Goal: Communication & Community: Answer question/provide support

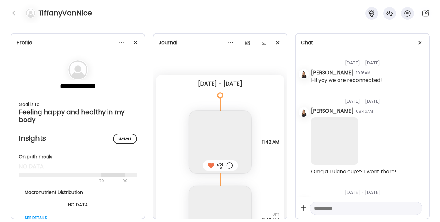
scroll to position [8313, 0]
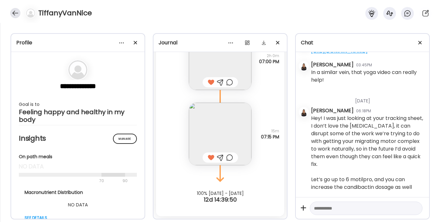
click at [13, 14] on div at bounding box center [15, 13] width 10 height 10
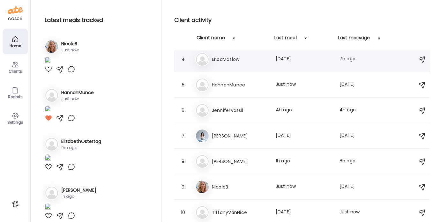
click at [236, 58] on h3 "EricaMaslow" at bounding box center [240, 60] width 56 height 8
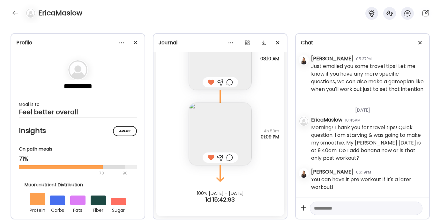
scroll to position [2452, 0]
click at [332, 208] on textarea at bounding box center [360, 209] width 93 height 8
click at [339, 209] on textarea at bounding box center [360, 209] width 93 height 8
type textarea "*"
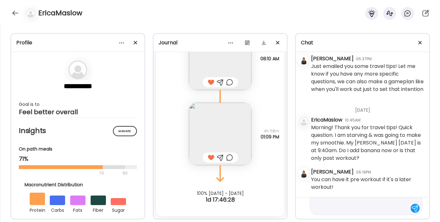
type textarea "**********"
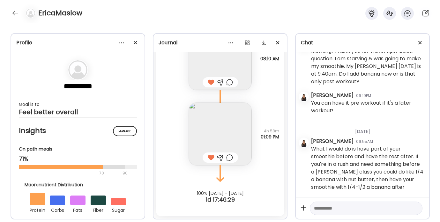
scroll to position [2529, 0]
click at [16, 11] on div at bounding box center [15, 13] width 10 height 10
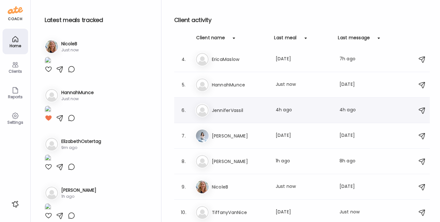
click at [232, 106] on div "Je [PERSON_NAME] Last meal: 4h ago Last message: 4h ago Hi there! Sorry I have …" at bounding box center [303, 110] width 216 height 14
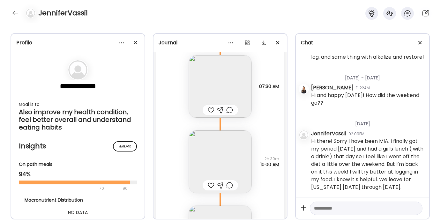
scroll to position [1319, 0]
click at [331, 205] on textarea at bounding box center [360, 209] width 93 height 8
paste textarea "**********"
type textarea "**********"
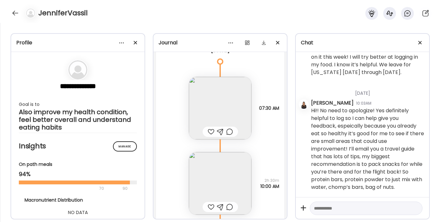
scroll to position [1299, 0]
click at [209, 133] on div at bounding box center [211, 132] width 7 height 8
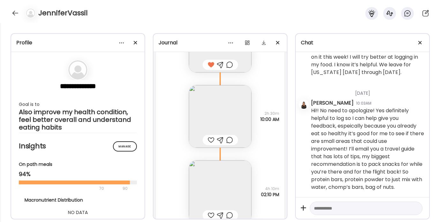
scroll to position [1366, 0]
click at [207, 123] on img at bounding box center [220, 116] width 63 height 63
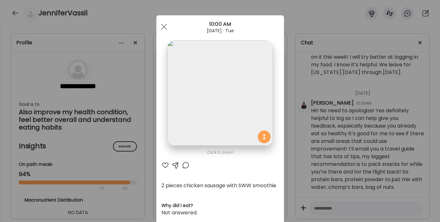
click at [163, 164] on div at bounding box center [166, 166] width 8 height 8
click at [158, 23] on div at bounding box center [164, 26] width 13 height 13
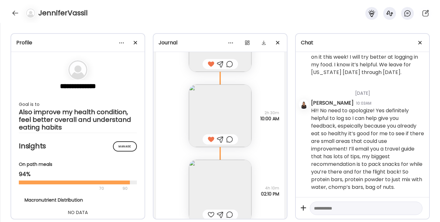
scroll to position [1423, 0]
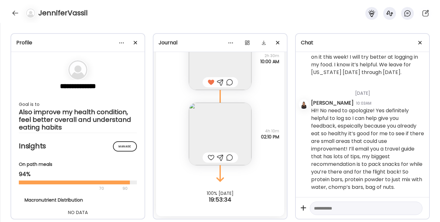
click at [214, 125] on img at bounding box center [220, 134] width 63 height 63
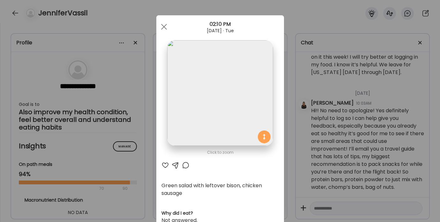
click at [164, 167] on div at bounding box center [166, 166] width 8 height 8
click at [162, 24] on div at bounding box center [164, 26] width 13 height 13
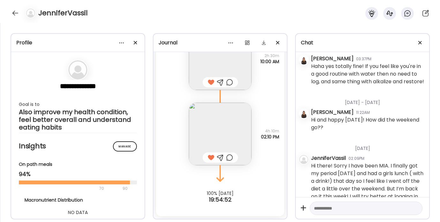
scroll to position [650, 0]
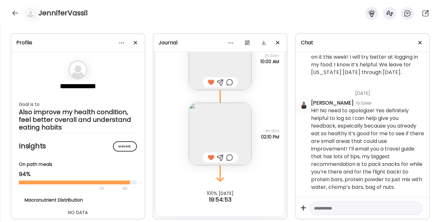
click at [325, 209] on textarea at bounding box center [360, 209] width 93 height 8
type textarea "**********"
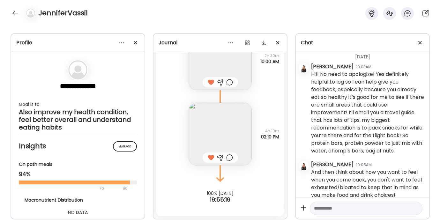
scroll to position [702, 0]
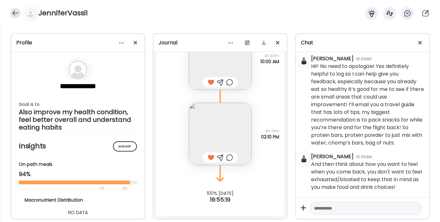
click at [16, 13] on div at bounding box center [15, 13] width 10 height 10
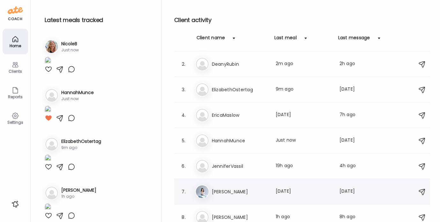
scroll to position [0, 0]
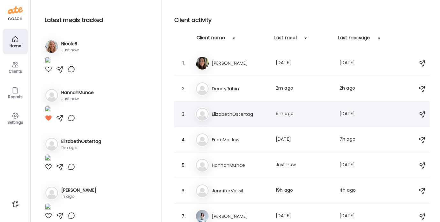
click at [236, 117] on h3 "ElizabethOstertag" at bounding box center [240, 115] width 56 height 8
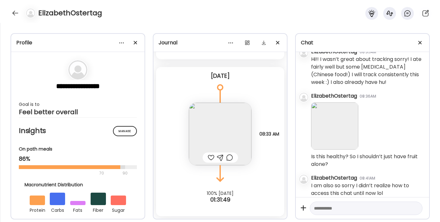
scroll to position [717, 0]
click at [326, 132] on img at bounding box center [334, 125] width 47 height 47
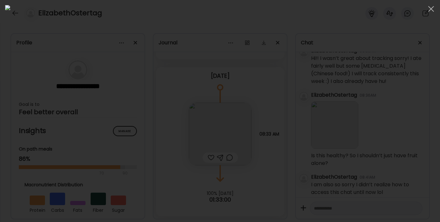
click at [399, 148] on div at bounding box center [220, 111] width 430 height 212
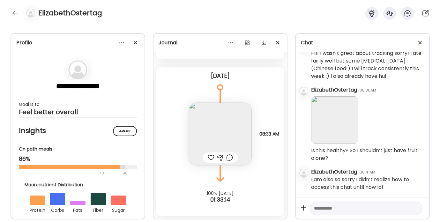
scroll to position [1532, 0]
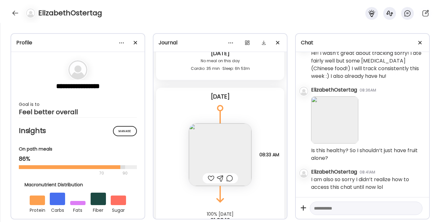
click at [210, 153] on img at bounding box center [220, 155] width 63 height 63
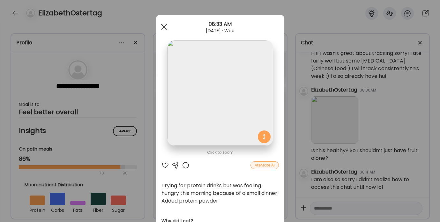
click at [163, 26] on div at bounding box center [164, 26] width 13 height 13
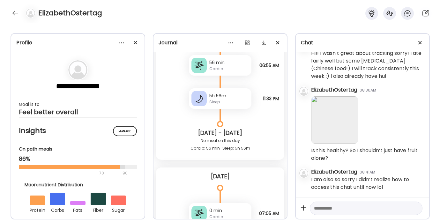
scroll to position [1552, 0]
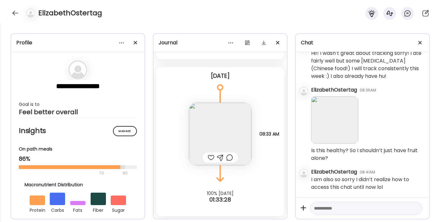
click at [208, 140] on img at bounding box center [220, 134] width 63 height 63
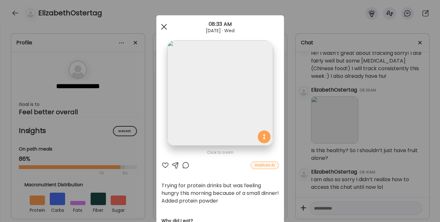
click at [160, 24] on div at bounding box center [164, 26] width 13 height 13
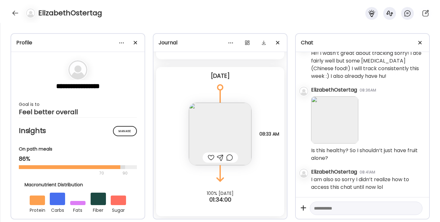
click at [314, 207] on textarea at bounding box center [360, 209] width 93 height 8
paste textarea "**********"
type textarea "**********"
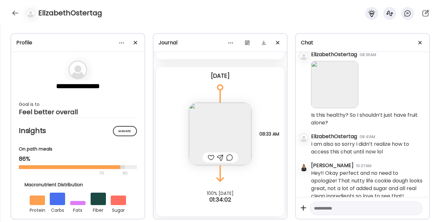
scroll to position [784, 0]
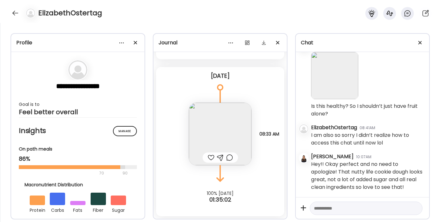
click at [338, 205] on textarea at bounding box center [360, 209] width 93 height 8
paste textarea "**********"
type textarea "**********"
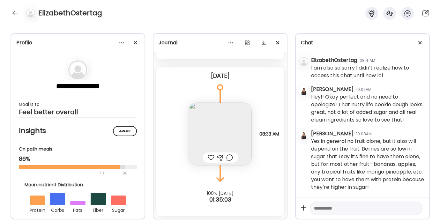
scroll to position [859, 0]
click at [210, 140] on img at bounding box center [220, 134] width 63 height 63
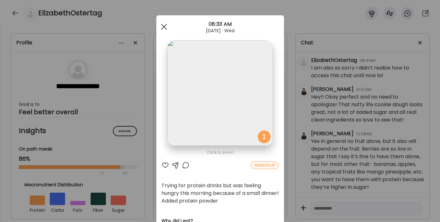
click at [161, 25] on span at bounding box center [164, 27] width 6 height 6
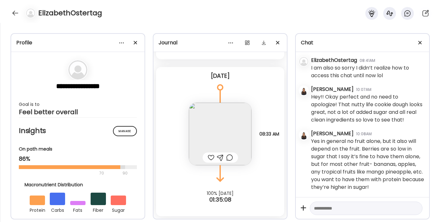
click at [219, 157] on div at bounding box center [220, 158] width 7 height 8
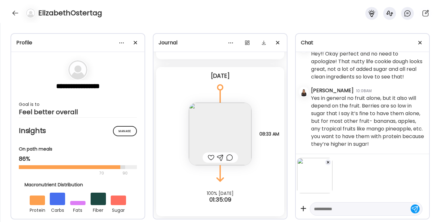
click at [328, 210] on textarea at bounding box center [360, 209] width 93 height 8
click at [229, 133] on img at bounding box center [220, 134] width 63 height 63
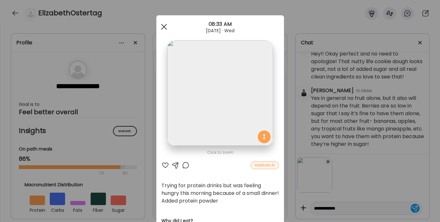
click at [164, 25] on span at bounding box center [164, 27] width 6 height 6
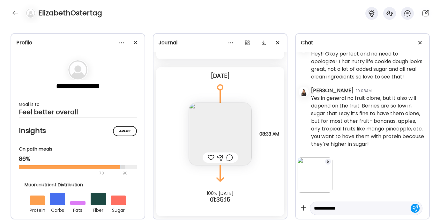
click at [353, 209] on textarea "**********" at bounding box center [360, 209] width 93 height 8
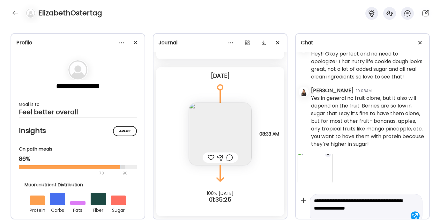
scroll to position [16, 0]
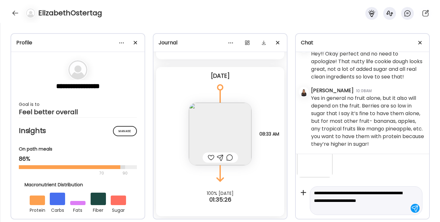
type textarea "**********"
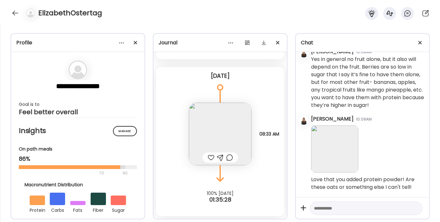
scroll to position [942, 0]
click at [341, 209] on textarea at bounding box center [360, 209] width 93 height 8
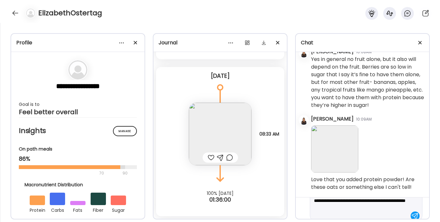
scroll to position [23, 0]
type textarea "**********"
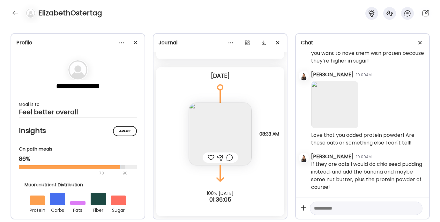
scroll to position [986, 0]
click at [15, 13] on div at bounding box center [15, 13] width 10 height 10
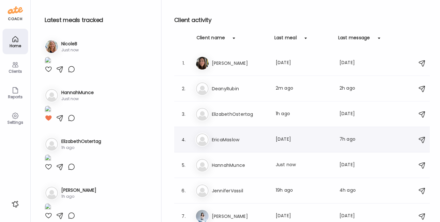
click at [247, 142] on h3 "EricaMaslow" at bounding box center [240, 140] width 56 height 8
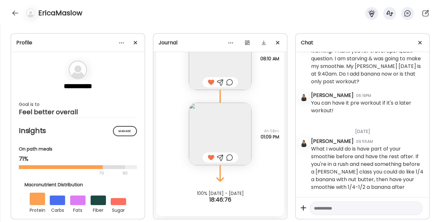
scroll to position [2529, 0]
click at [18, 13] on div at bounding box center [15, 13] width 10 height 10
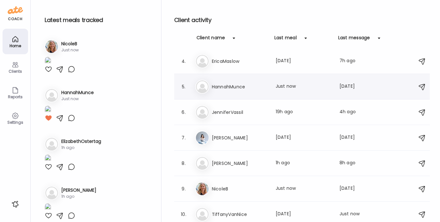
scroll to position [80, 0]
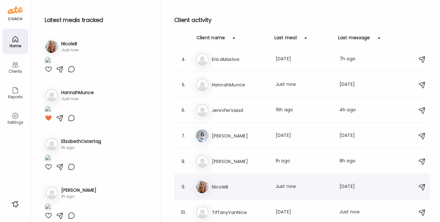
click at [219, 192] on div "Ni [PERSON_NAME] Last meal: Just now Last message: [DATE] [DATE] was a little o…" at bounding box center [303, 187] width 216 height 14
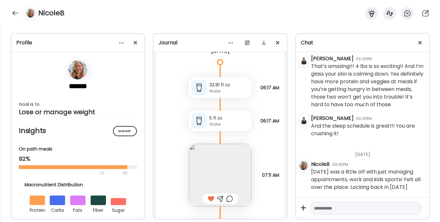
scroll to position [6466, 0]
click at [323, 210] on textarea at bounding box center [360, 209] width 93 height 8
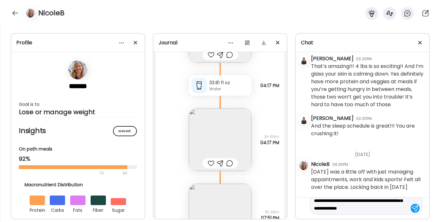
scroll to position [6863, 0]
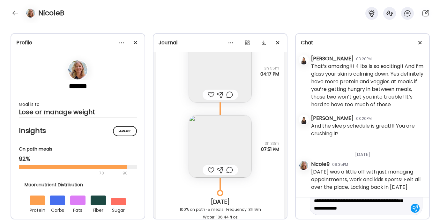
click at [208, 78] on img at bounding box center [220, 71] width 63 height 63
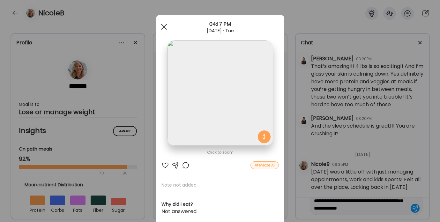
type textarea "**********"
click at [162, 26] on span at bounding box center [164, 27] width 6 height 6
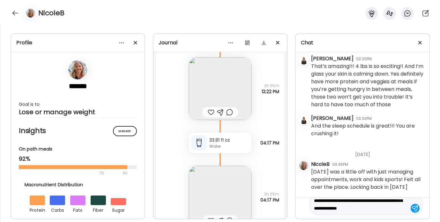
scroll to position [6737, 0]
click at [208, 111] on div at bounding box center [211, 113] width 7 height 8
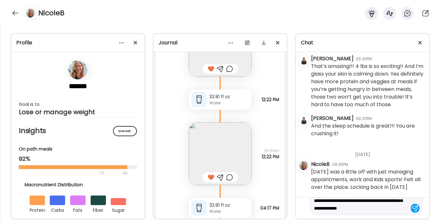
scroll to position [6643, 0]
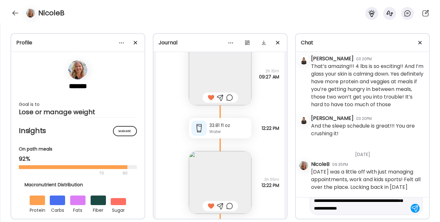
click at [215, 78] on img at bounding box center [220, 74] width 63 height 63
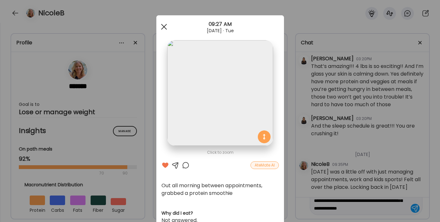
click at [160, 27] on div at bounding box center [164, 26] width 13 height 13
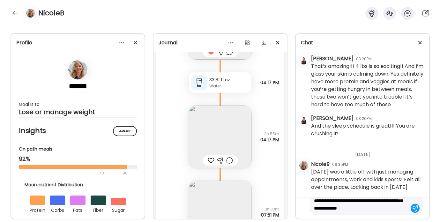
click at [210, 159] on div at bounding box center [211, 161] width 7 height 8
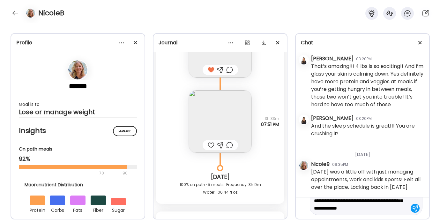
scroll to position [6889, 0]
click at [211, 119] on img at bounding box center [220, 121] width 63 height 63
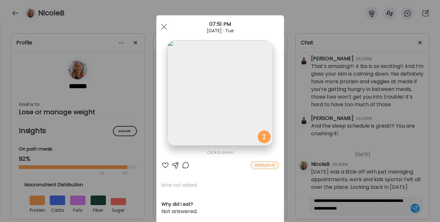
click at [162, 165] on div at bounding box center [166, 166] width 8 height 8
click at [164, 27] on div at bounding box center [164, 26] width 13 height 13
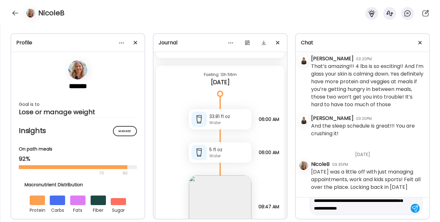
scroll to position [7107, 0]
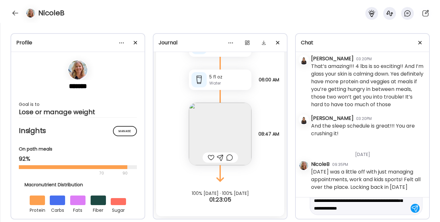
click at [386, 209] on textarea "**********" at bounding box center [360, 200] width 93 height 23
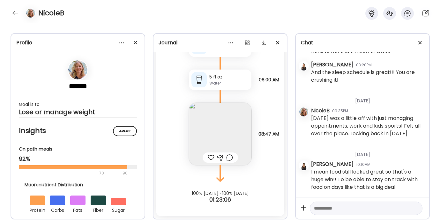
scroll to position [2032, 0]
click at [341, 210] on textarea at bounding box center [360, 209] width 93 height 8
click at [14, 11] on div at bounding box center [15, 13] width 10 height 10
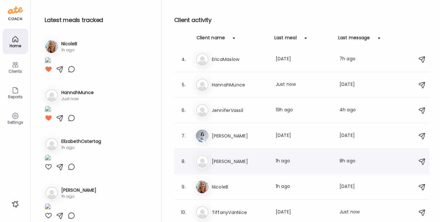
click at [217, 162] on h3 "[PERSON_NAME]" at bounding box center [240, 162] width 56 height 8
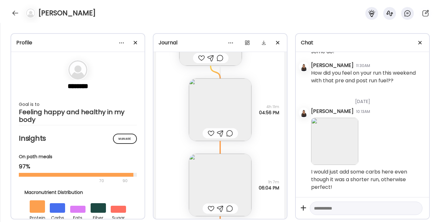
scroll to position [9126, 0]
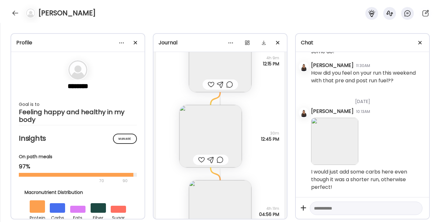
click at [213, 127] on img at bounding box center [210, 136] width 63 height 63
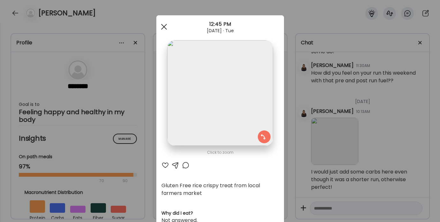
click at [163, 28] on span at bounding box center [164, 27] width 6 height 6
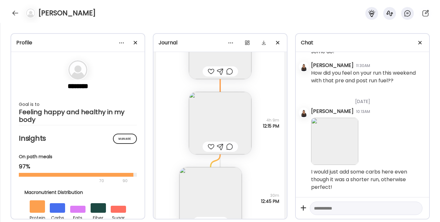
scroll to position [9064, 0]
click at [205, 132] on img at bounding box center [220, 123] width 63 height 63
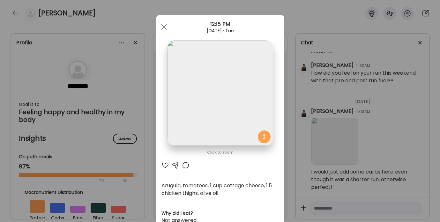
click at [162, 164] on div at bounding box center [166, 166] width 8 height 8
click at [161, 27] on span at bounding box center [164, 27] width 6 height 6
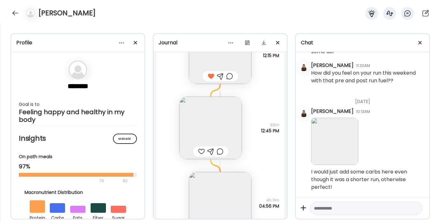
scroll to position [9134, 0]
click at [199, 150] on div at bounding box center [201, 152] width 7 height 8
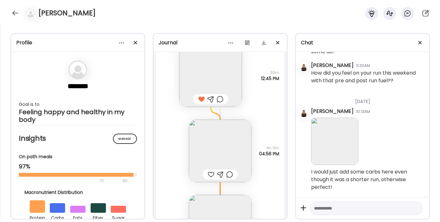
click at [200, 152] on img at bounding box center [220, 151] width 63 height 63
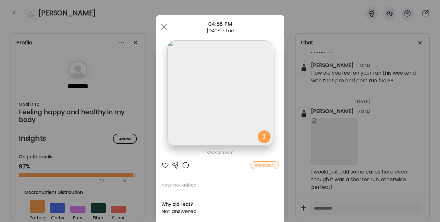
click at [162, 166] on div at bounding box center [166, 166] width 8 height 8
click at [158, 24] on div at bounding box center [164, 26] width 13 height 13
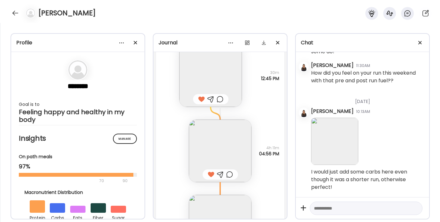
scroll to position [9270, 0]
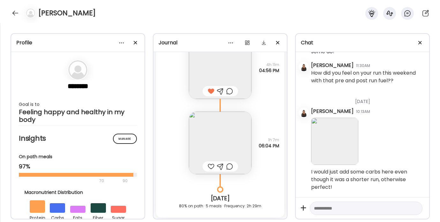
click at [208, 165] on div at bounding box center [211, 167] width 7 height 8
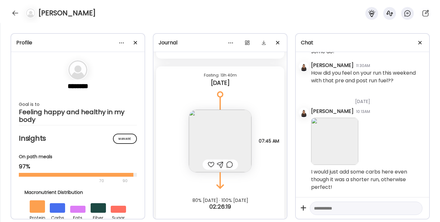
scroll to position [9436, 0]
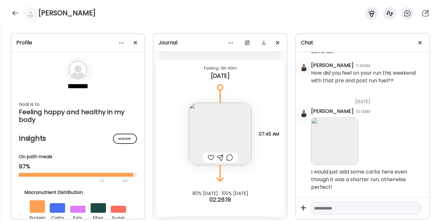
click at [213, 142] on img at bounding box center [220, 134] width 63 height 63
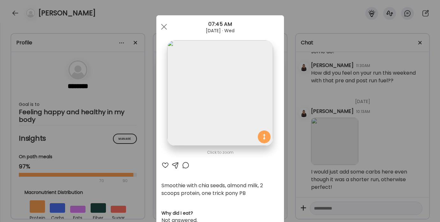
click at [163, 167] on div at bounding box center [166, 166] width 8 height 8
click at [161, 23] on div at bounding box center [164, 26] width 13 height 13
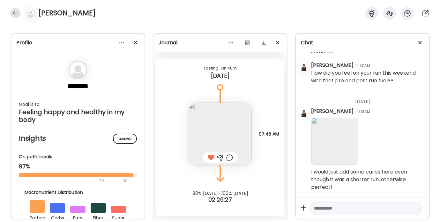
click at [17, 13] on div at bounding box center [15, 13] width 10 height 10
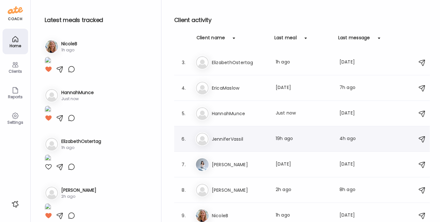
scroll to position [39, 0]
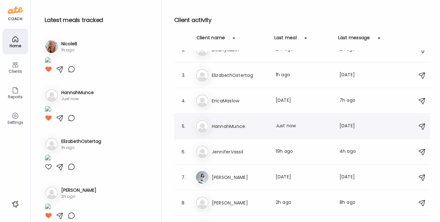
click at [224, 122] on div "Ha HannahMunce Last meal: Just now Last message: [DATE] You: Thinking of you [D…" at bounding box center [303, 126] width 216 height 14
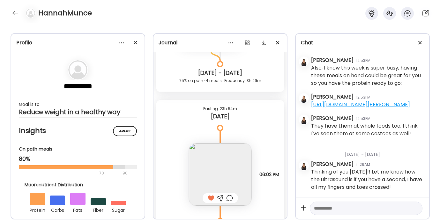
scroll to position [7344, 0]
click at [212, 165] on img at bounding box center [220, 175] width 63 height 63
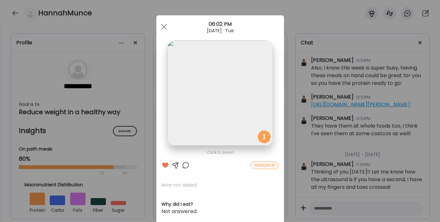
click at [173, 164] on div at bounding box center [176, 166] width 8 height 8
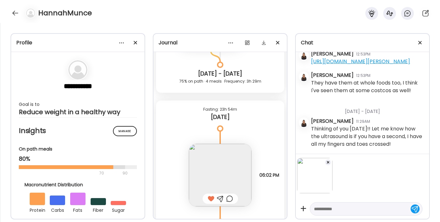
click at [336, 211] on textarea at bounding box center [360, 209] width 93 height 8
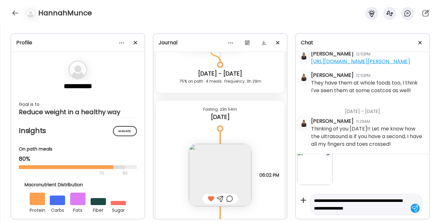
scroll to position [16, 0]
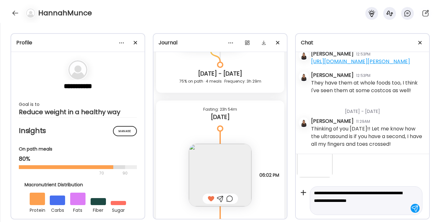
type textarea "**********"
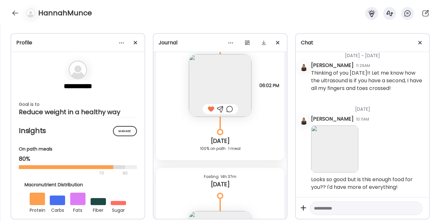
scroll to position [7543, 0]
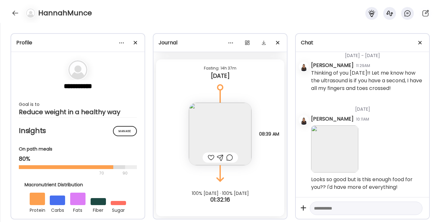
click at [205, 134] on img at bounding box center [220, 134] width 63 height 63
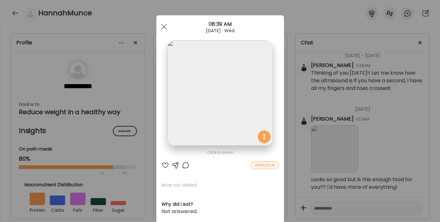
click at [162, 164] on div at bounding box center [166, 166] width 8 height 8
click at [161, 28] on div at bounding box center [164, 26] width 13 height 13
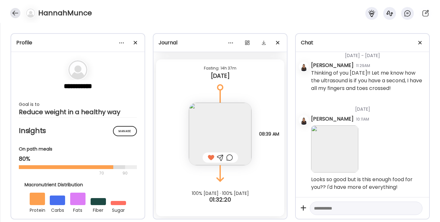
click at [15, 17] on div at bounding box center [15, 13] width 10 height 10
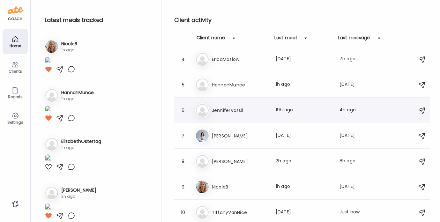
scroll to position [0, 0]
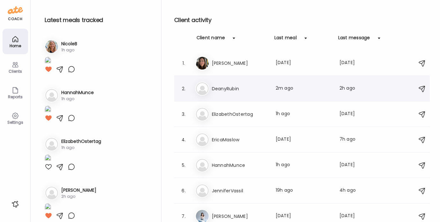
click at [220, 89] on h3 "DeanyRubin" at bounding box center [240, 89] width 56 height 8
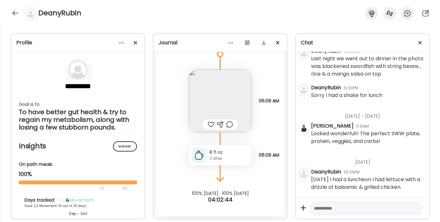
click at [337, 208] on textarea at bounding box center [360, 209] width 93 height 8
type textarea "*********"
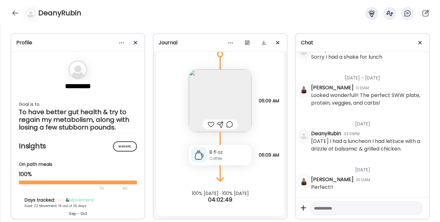
scroll to position [3222, 0]
click at [208, 125] on div at bounding box center [211, 125] width 7 height 8
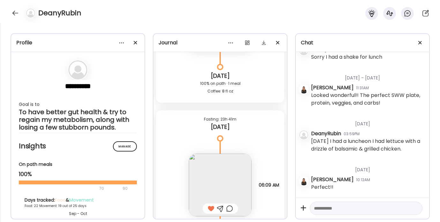
scroll to position [9296, 0]
click at [10, 10] on div "DeanyRubin" at bounding box center [220, 11] width 440 height 23
click at [17, 12] on div at bounding box center [15, 13] width 10 height 10
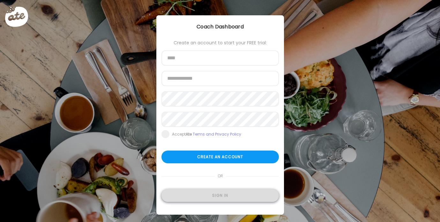
type input "**********"
click at [210, 194] on div "Sign in" at bounding box center [221, 195] width 118 height 13
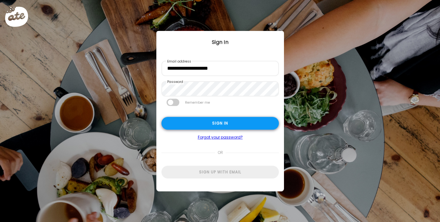
click at [207, 123] on div "Sign in" at bounding box center [221, 123] width 118 height 13
type textarea "**********"
type input "**********"
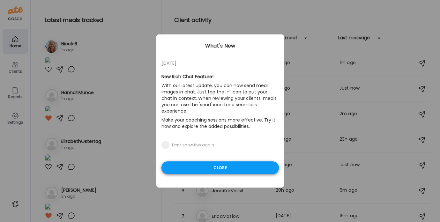
click at [201, 162] on div "Close" at bounding box center [221, 168] width 118 height 13
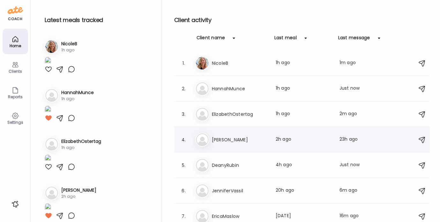
click at [238, 139] on h3 "[PERSON_NAME]" at bounding box center [240, 140] width 56 height 8
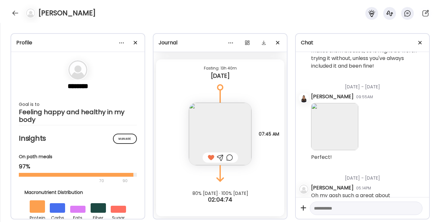
scroll to position [13692, 0]
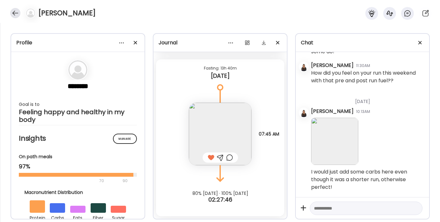
click at [12, 11] on div at bounding box center [15, 13] width 10 height 10
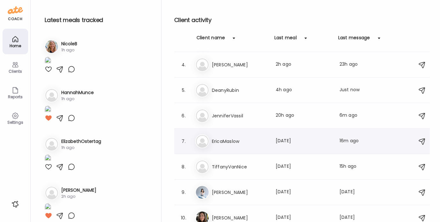
scroll to position [80, 0]
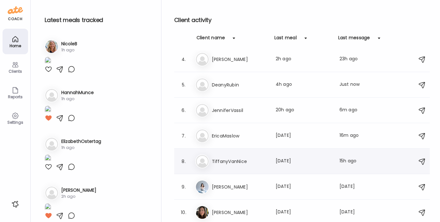
click at [228, 160] on h3 "TiffanyVanNice" at bounding box center [240, 162] width 56 height 8
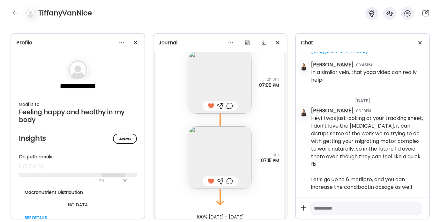
scroll to position [3858, 0]
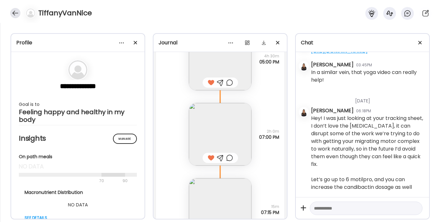
click at [15, 12] on div at bounding box center [15, 13] width 10 height 10
